Goal: Task Accomplishment & Management: Complete application form

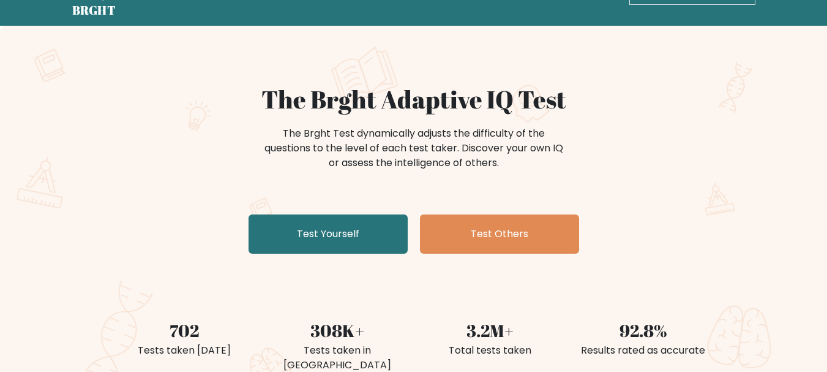
scroll to position [61, 0]
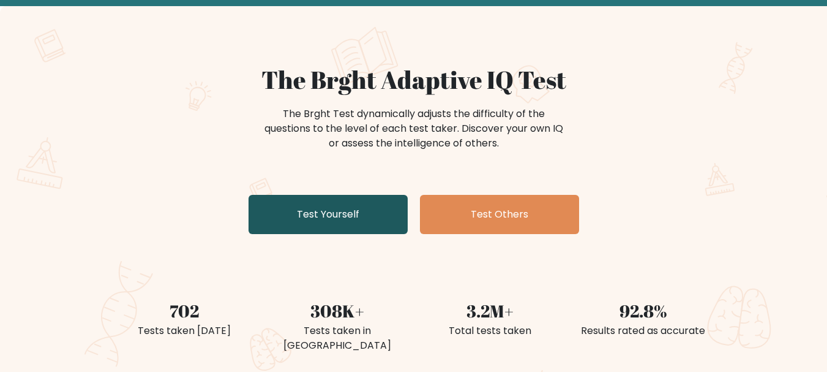
click at [375, 211] on link "Test Yourself" at bounding box center [328, 214] width 159 height 39
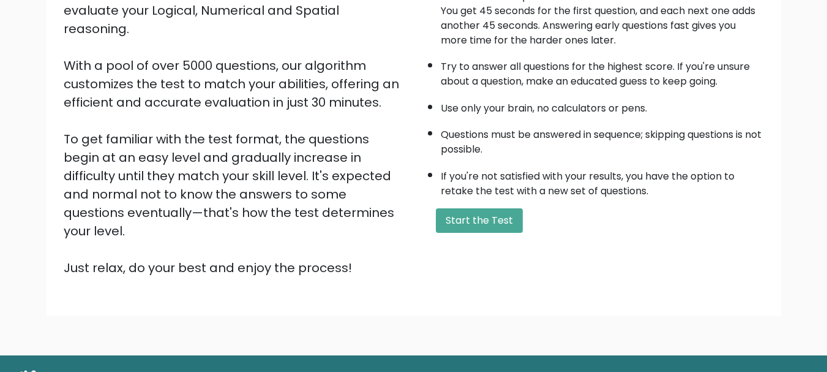
scroll to position [189, 0]
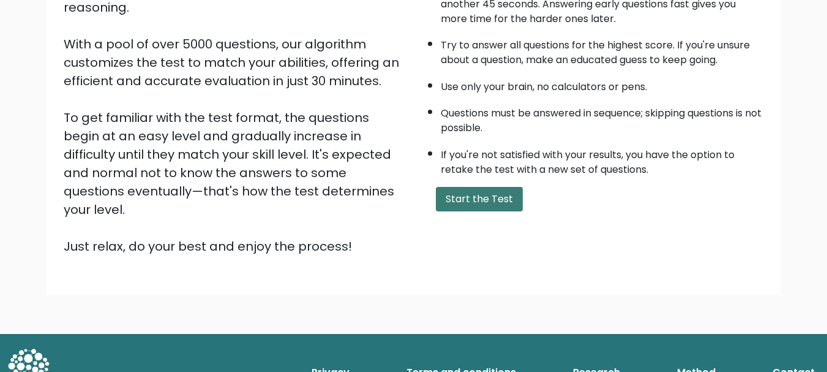
click at [486, 195] on button "Start the Test" at bounding box center [479, 199] width 87 height 24
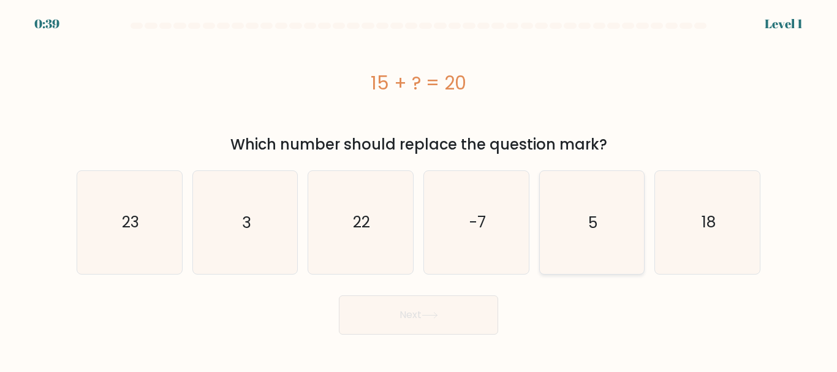
click at [581, 232] on icon "5" at bounding box center [591, 222] width 102 height 102
click at [419, 189] on input "e. 5" at bounding box center [418, 187] width 1 height 3
radio input "true"
click at [366, 313] on button "Next" at bounding box center [418, 314] width 159 height 39
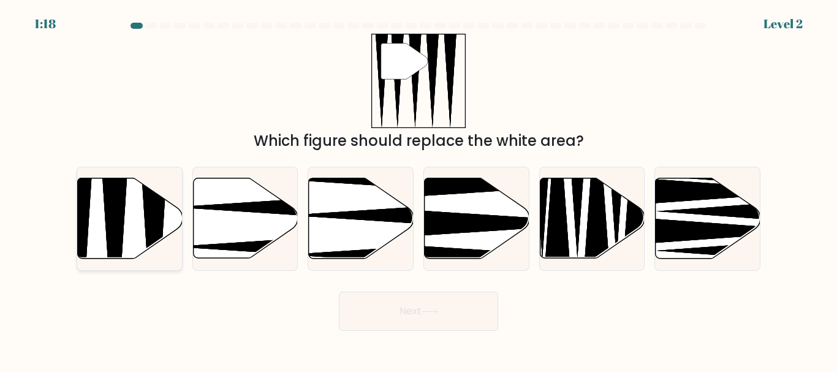
click at [154, 207] on icon at bounding box center [153, 262] width 27 height 208
click at [418, 189] on input "a." at bounding box center [418, 187] width 1 height 3
radio input "true"
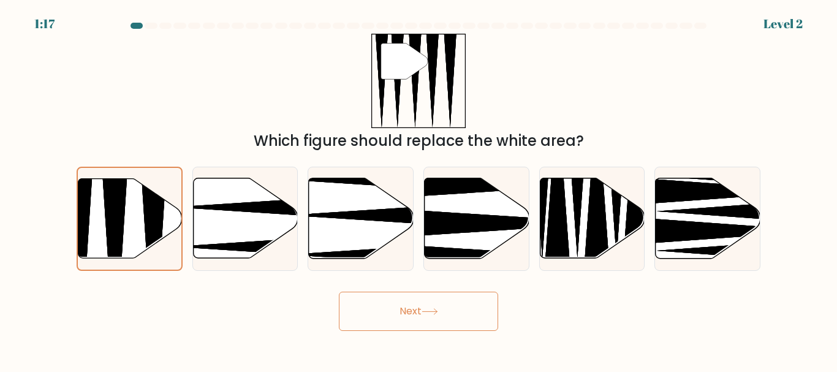
click at [388, 314] on button "Next" at bounding box center [418, 311] width 159 height 39
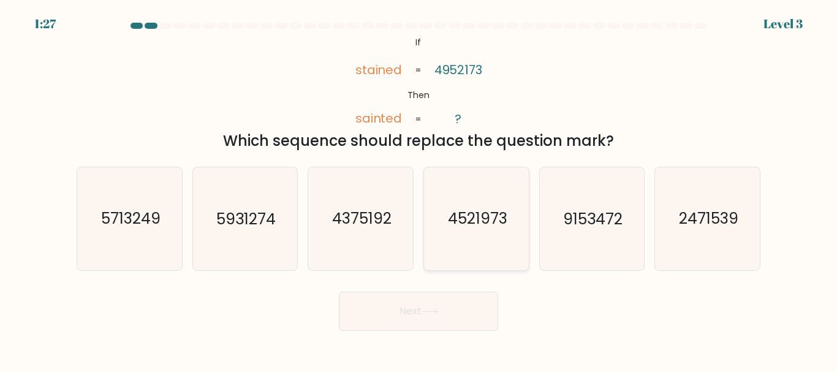
click at [489, 229] on text "4521973" at bounding box center [476, 218] width 59 height 21
click at [419, 189] on input "d. 4521973" at bounding box center [418, 187] width 1 height 3
radio input "true"
click at [462, 304] on button "Next" at bounding box center [418, 311] width 159 height 39
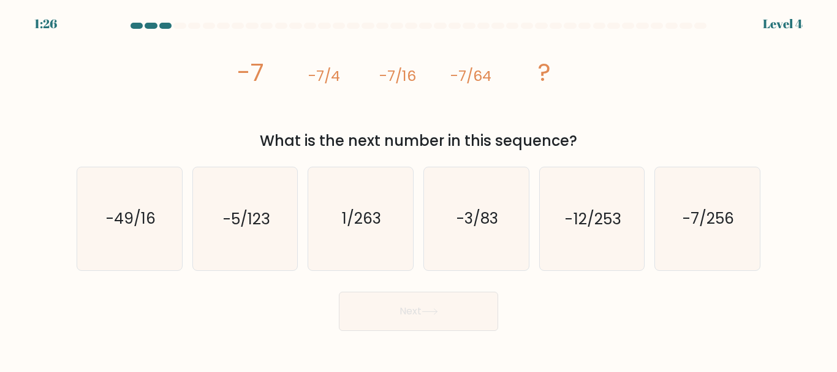
click at [472, 313] on button "Next" at bounding box center [418, 311] width 159 height 39
click at [279, 296] on div "Next" at bounding box center [418, 307] width 698 height 45
click at [710, 225] on text "-7/256" at bounding box center [707, 218] width 51 height 21
click at [419, 189] on input "f. -7/256" at bounding box center [418, 187] width 1 height 3
radio input "true"
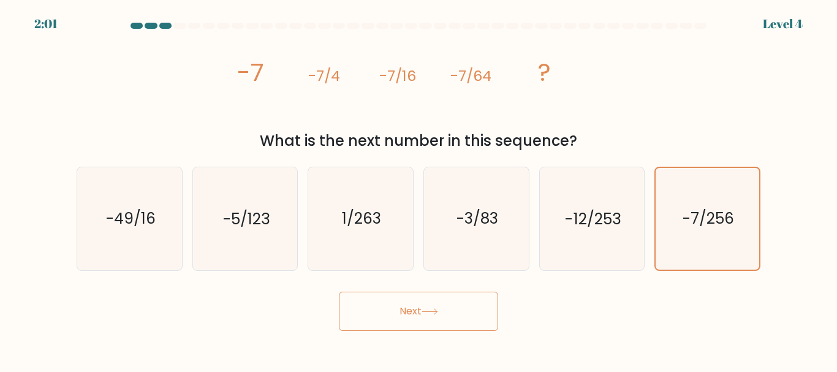
click at [420, 317] on button "Next" at bounding box center [418, 311] width 159 height 39
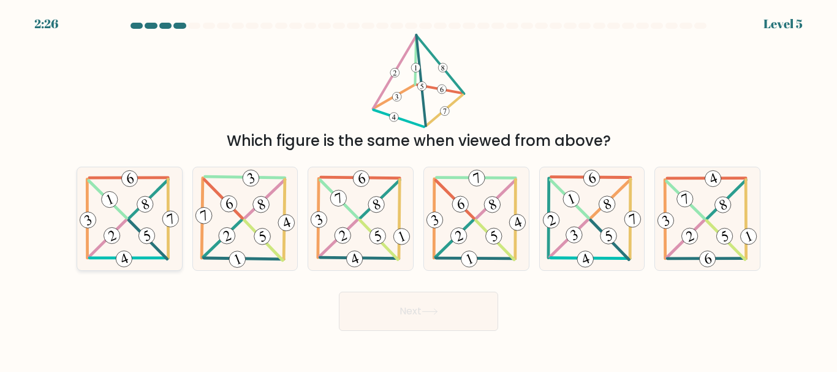
click at [180, 242] on icon at bounding box center [129, 219] width 105 height 102
click at [418, 189] on input "a." at bounding box center [418, 187] width 1 height 3
radio input "true"
click at [383, 303] on button "Next" at bounding box center [418, 311] width 159 height 39
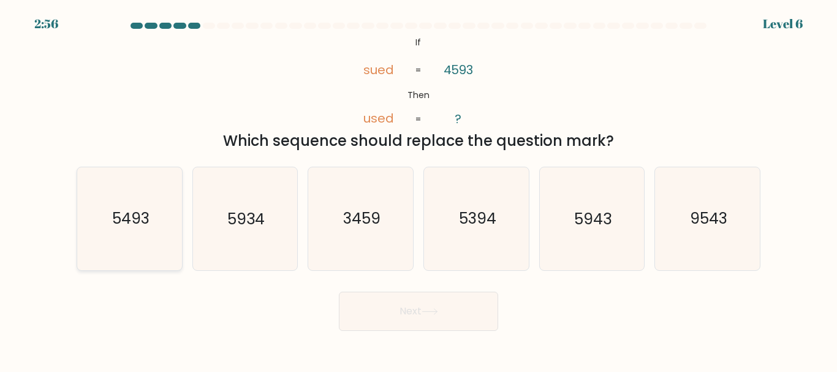
click at [96, 217] on icon "5493" at bounding box center [129, 218] width 102 height 102
click at [418, 189] on input "a. 5493" at bounding box center [418, 187] width 1 height 3
radio input "true"
click at [415, 312] on button "Next" at bounding box center [418, 311] width 159 height 39
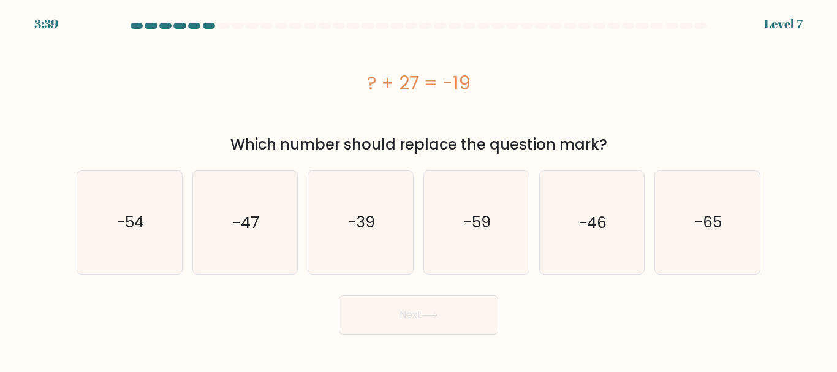
drag, startPoint x: 415, startPoint y: 310, endPoint x: 415, endPoint y: 295, distance: 14.7
click at [415, 306] on button "Next" at bounding box center [418, 314] width 159 height 39
click at [241, 75] on div "? + 27 = -19" at bounding box center [418, 83] width 683 height 28
click at [560, 263] on icon "-46" at bounding box center [591, 222] width 102 height 102
click at [419, 189] on input "e. -46" at bounding box center [418, 187] width 1 height 3
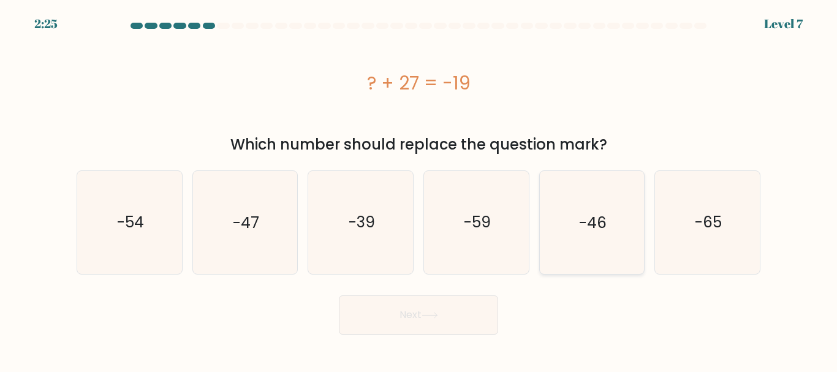
radio input "true"
click at [467, 318] on button "Next" at bounding box center [418, 314] width 159 height 39
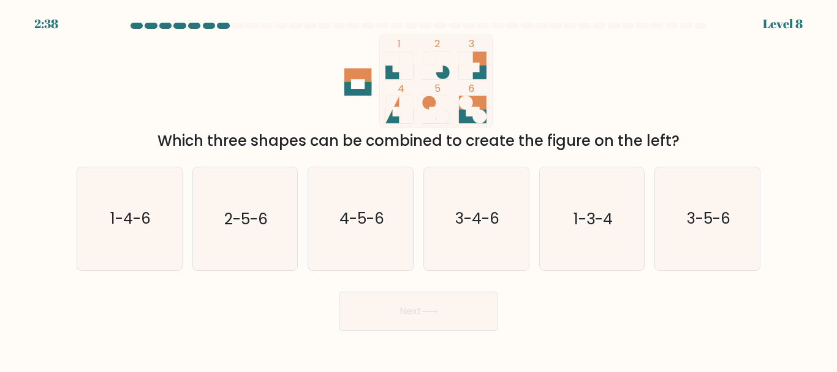
click at [435, 108] on icon at bounding box center [436, 110] width 28 height 28
click at [435, 59] on circle at bounding box center [429, 58] width 14 height 14
click at [437, 106] on icon at bounding box center [436, 110] width 28 height 28
click at [476, 109] on rect at bounding box center [436, 81] width 113 height 94
drag, startPoint x: 227, startPoint y: 213, endPoint x: 464, endPoint y: 345, distance: 271.7
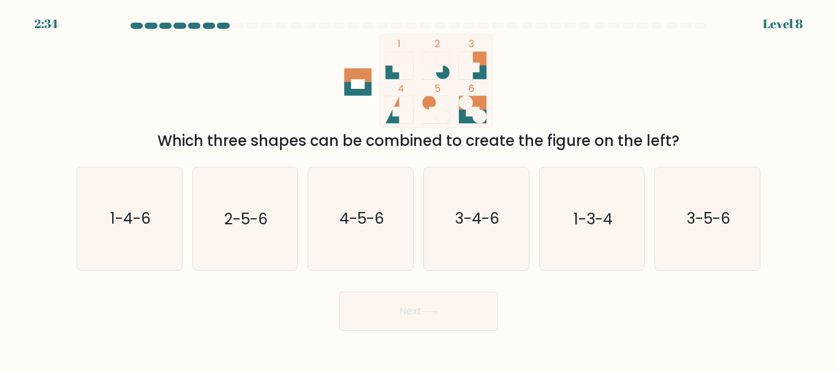
click at [246, 226] on text "2-5-6" at bounding box center [245, 218] width 43 height 21
click at [463, 316] on button "Next" at bounding box center [418, 311] width 159 height 39
click at [462, 311] on button "Next" at bounding box center [418, 311] width 159 height 39
click at [265, 246] on icon "2-5-6" at bounding box center [245, 218] width 102 height 102
click at [418, 189] on input "b. 2-5-6" at bounding box center [418, 187] width 1 height 3
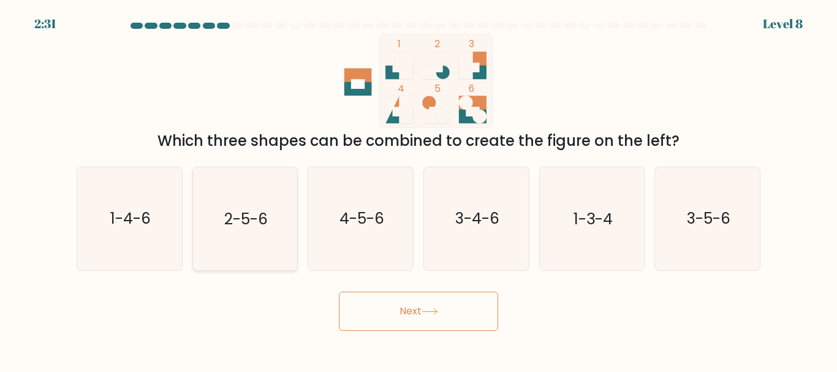
radio input "true"
click at [389, 309] on button "Next" at bounding box center [418, 311] width 159 height 39
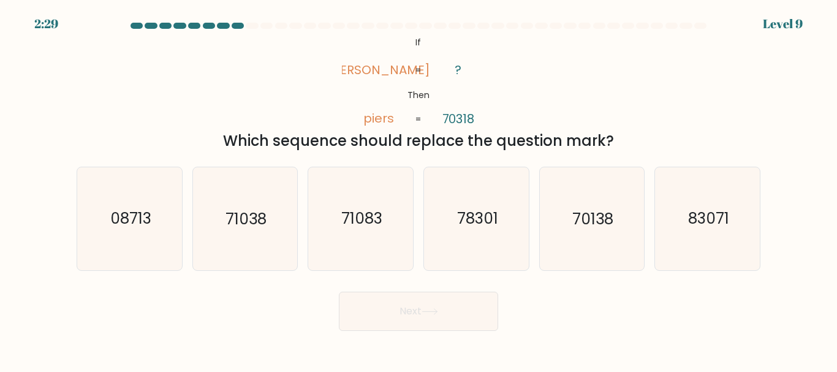
click at [387, 310] on button "Next" at bounding box center [418, 311] width 159 height 39
click at [282, 285] on div "Next" at bounding box center [418, 307] width 698 height 45
click at [284, 247] on icon "71038" at bounding box center [245, 218] width 102 height 102
click at [418, 189] on input "b. 71038" at bounding box center [418, 187] width 1 height 3
radio input "true"
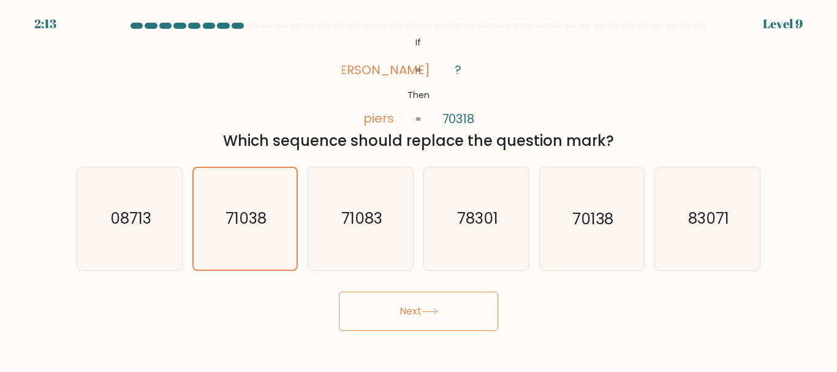
drag, startPoint x: 472, startPoint y: 316, endPoint x: 492, endPoint y: 323, distance: 21.5
click at [472, 315] on button "Next" at bounding box center [418, 311] width 159 height 39
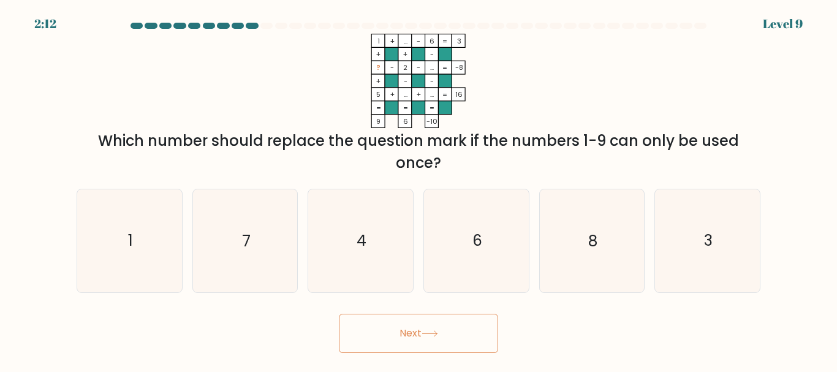
click at [437, 315] on button "Next" at bounding box center [418, 333] width 159 height 39
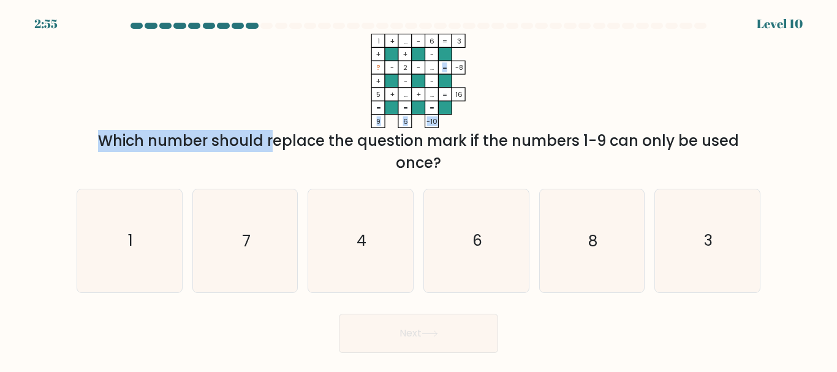
drag, startPoint x: 164, startPoint y: 132, endPoint x: 196, endPoint y: 138, distance: 33.0
click at [168, 78] on div "1 + ... - 6 3 + + - ? - 2 - ... -8 + - - 5 + ... + ... = 16 = = = = 9 6 -10 = W…" at bounding box center [418, 104] width 698 height 140
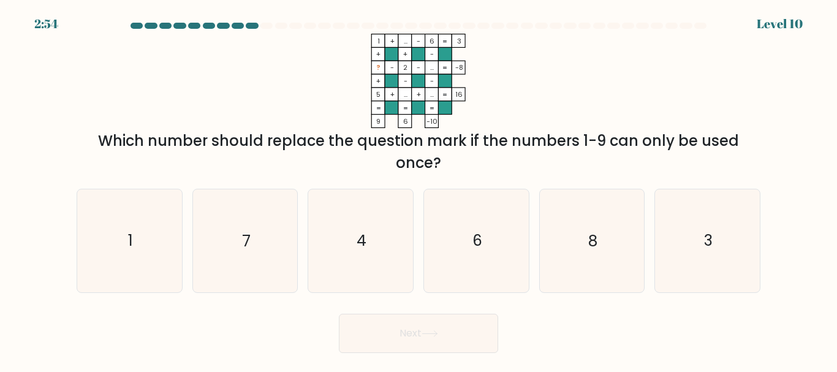
click at [263, 176] on form at bounding box center [418, 188] width 837 height 330
click at [386, 187] on div "a. 1 b. 7 c. 4 d." at bounding box center [418, 235] width 693 height 113
click at [469, 257] on icon "6" at bounding box center [476, 240] width 102 height 102
click at [419, 189] on input "d. 6" at bounding box center [418, 187] width 1 height 3
radio input "true"
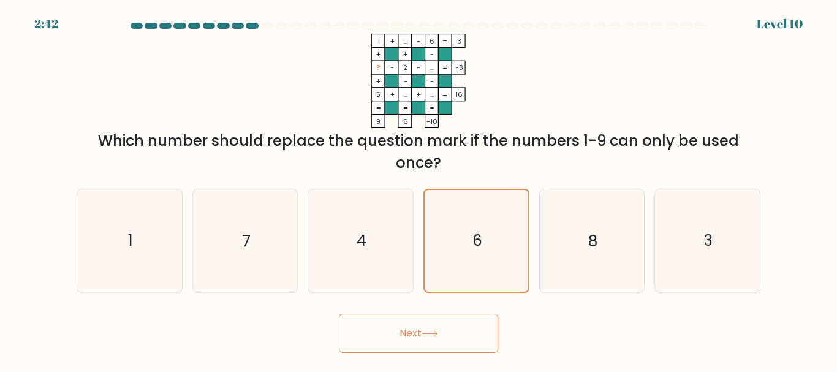
click at [449, 338] on button "Next" at bounding box center [418, 333] width 159 height 39
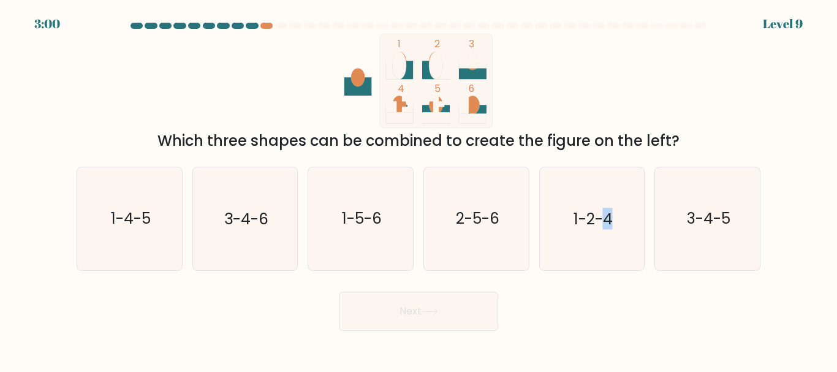
drag, startPoint x: 612, startPoint y: 249, endPoint x: 518, endPoint y: 361, distance: 146.5
click at [590, 279] on form at bounding box center [418, 177] width 837 height 308
click at [574, 241] on icon "1-2-4" at bounding box center [591, 218] width 102 height 102
click at [419, 189] on input "e. 1-2-4" at bounding box center [418, 187] width 1 height 3
radio input "true"
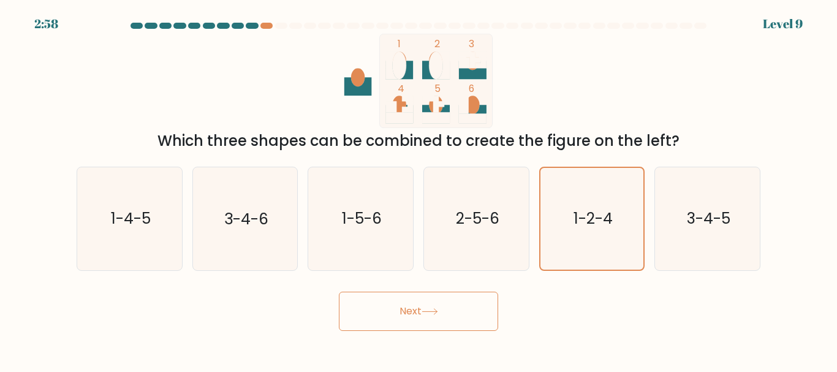
drag, startPoint x: 361, startPoint y: 308, endPoint x: 338, endPoint y: 321, distance: 26.6
click at [362, 308] on button "Next" at bounding box center [418, 311] width 159 height 39
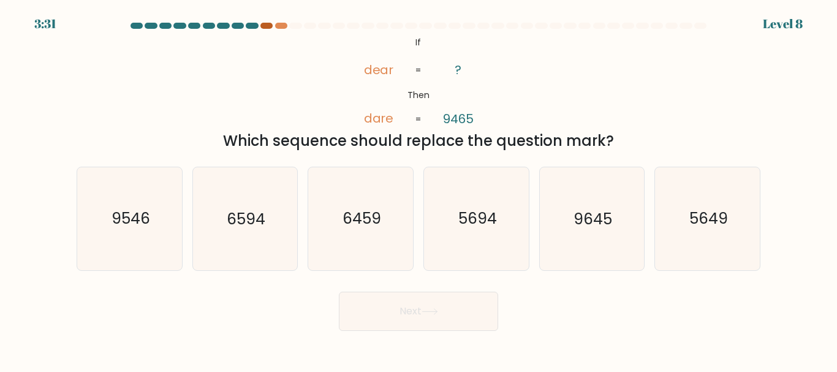
click at [266, 26] on div at bounding box center [266, 26] width 12 height 6
click at [282, 28] on div at bounding box center [281, 26] width 12 height 6
click at [295, 28] on div at bounding box center [295, 26] width 12 height 6
click at [110, 214] on icon "9546" at bounding box center [129, 218] width 102 height 102
click at [418, 189] on input "a. 9546" at bounding box center [418, 187] width 1 height 3
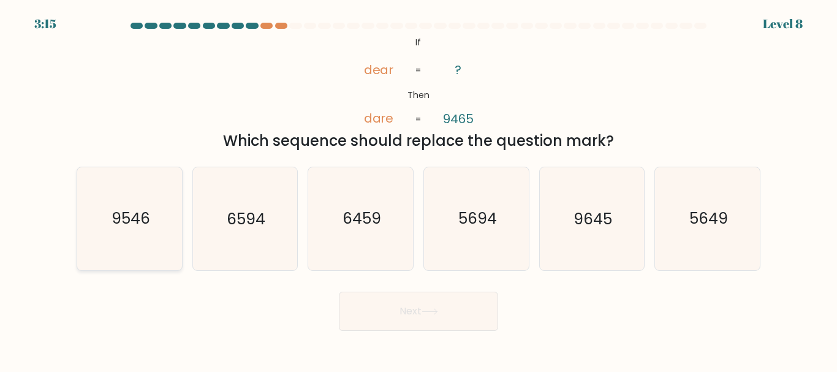
radio input "true"
click at [401, 312] on button "Next" at bounding box center [418, 311] width 159 height 39
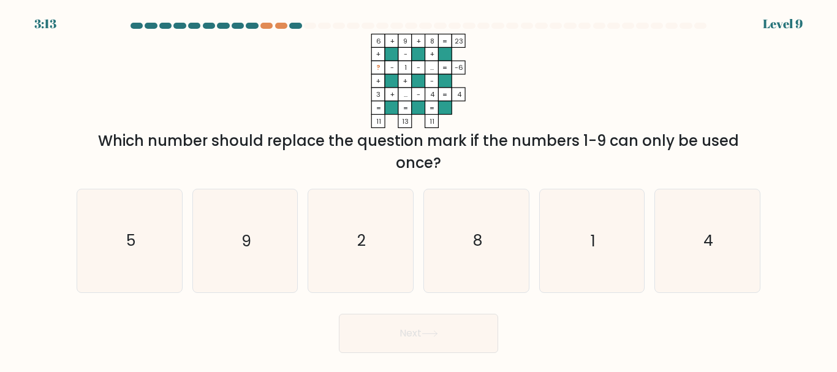
click at [421, 304] on form at bounding box center [418, 188] width 837 height 330
